Goal: Task Accomplishment & Management: Manage account settings

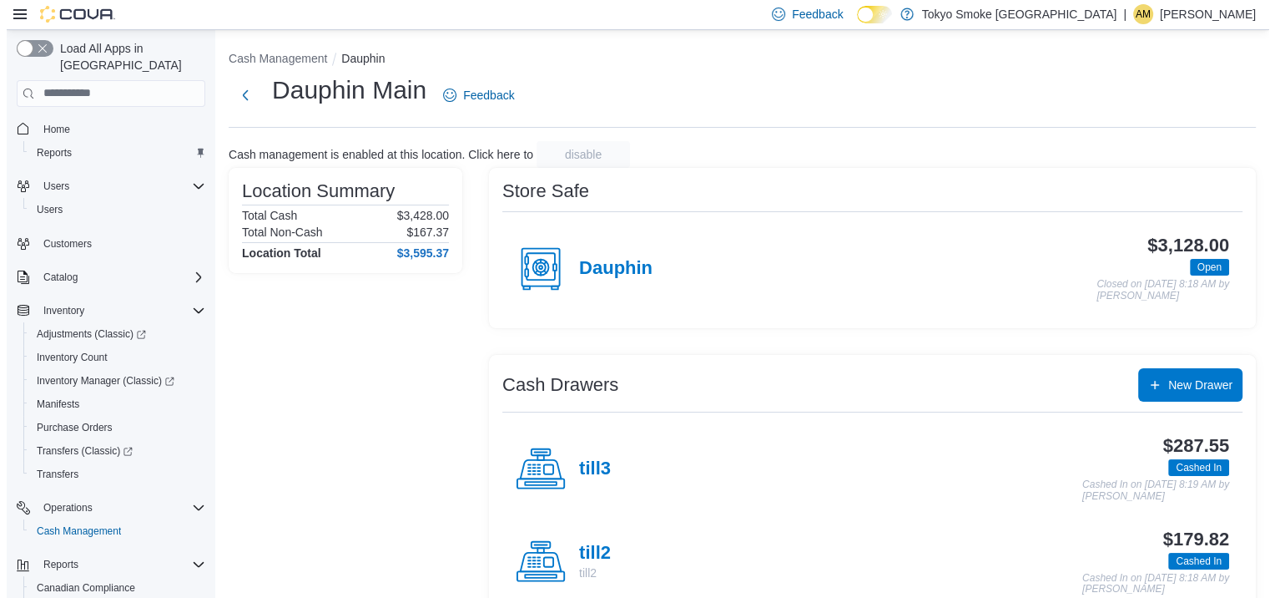
scroll to position [104, 0]
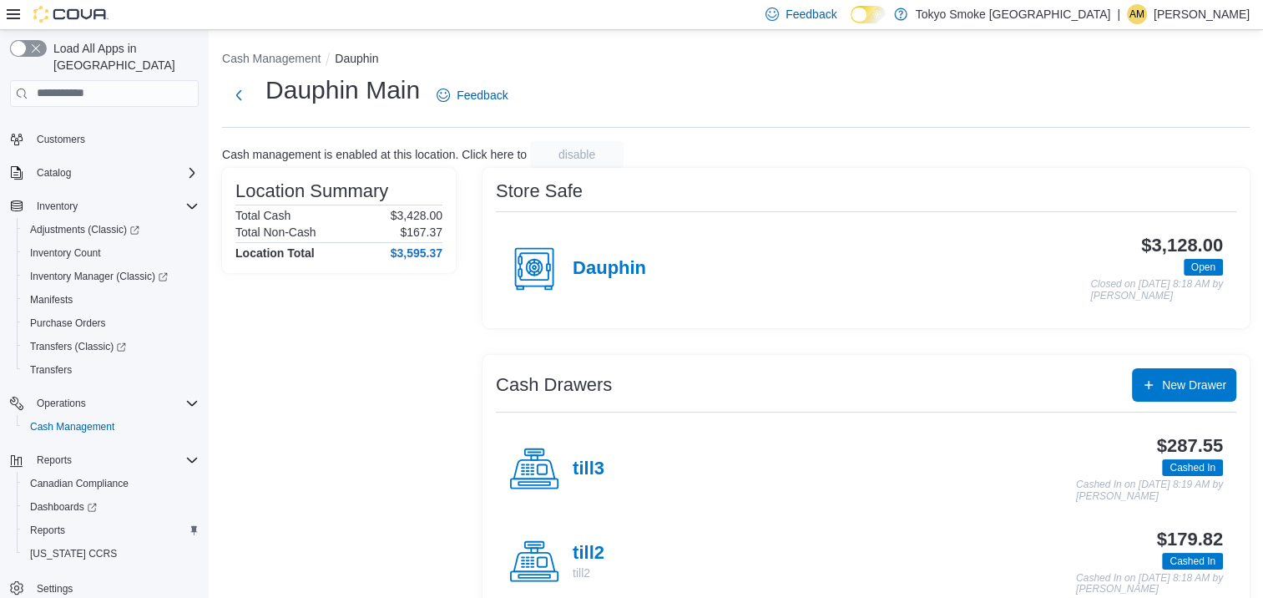
click at [1175, 17] on p "Ashley Mousseau" at bounding box center [1201, 14] width 96 height 20
click at [1155, 157] on span "Sign Out" at bounding box center [1141, 159] width 45 height 17
